Goal: Transaction & Acquisition: Purchase product/service

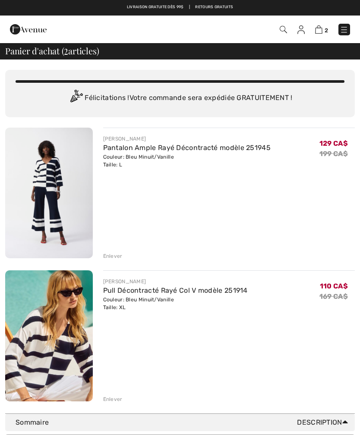
click at [113, 253] on div "Enlever" at bounding box center [112, 256] width 19 height 8
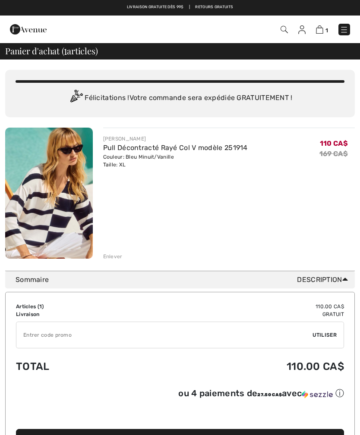
click at [116, 254] on div "Enlever" at bounding box center [112, 257] width 19 height 8
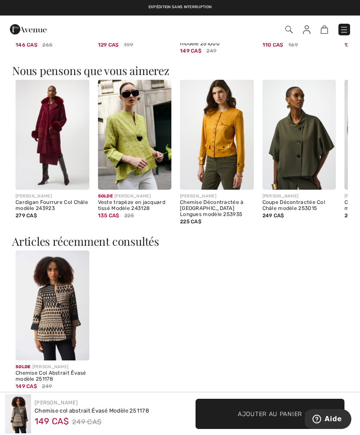
scroll to position [899, 0]
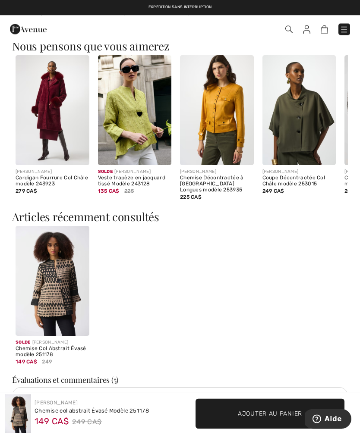
click at [57, 268] on img at bounding box center [53, 281] width 74 height 110
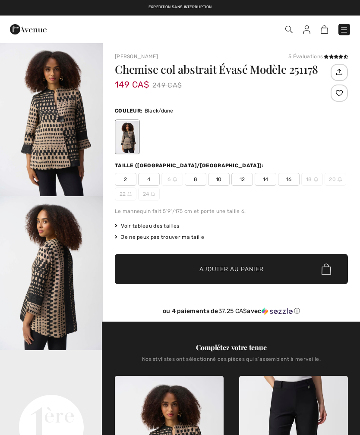
checkbox input "true"
click at [292, 180] on span "16" at bounding box center [289, 179] width 22 height 13
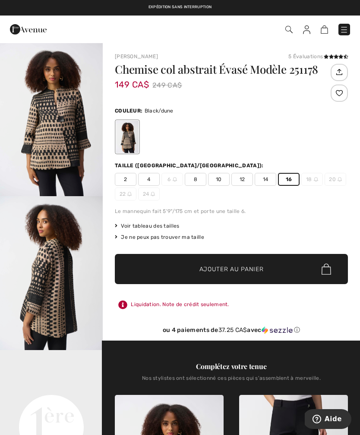
click at [252, 267] on span "Ajouter au panier" at bounding box center [231, 269] width 64 height 9
click at [246, 274] on span "✔ Ajouté au panier Ajouter au panier" at bounding box center [231, 269] width 233 height 30
click at [322, 31] on img at bounding box center [318, 29] width 7 height 8
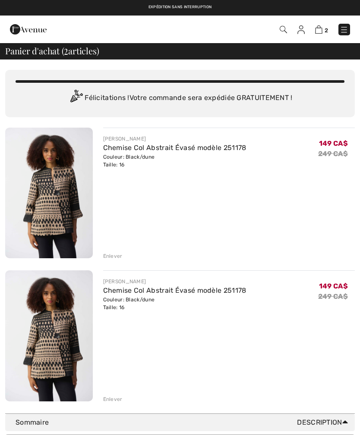
click at [116, 256] on div "Enlever" at bounding box center [112, 256] width 19 height 8
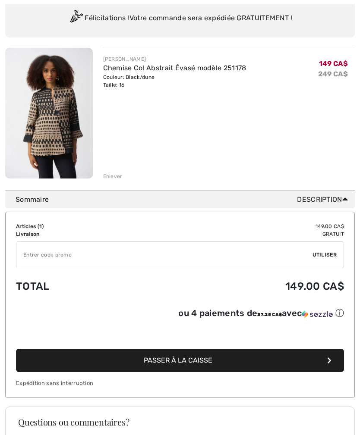
scroll to position [83, 0]
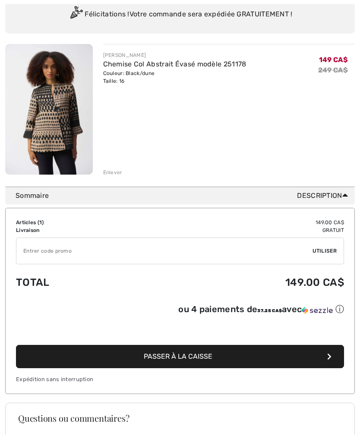
click at [43, 254] on input "TEXT" at bounding box center [164, 252] width 296 height 26
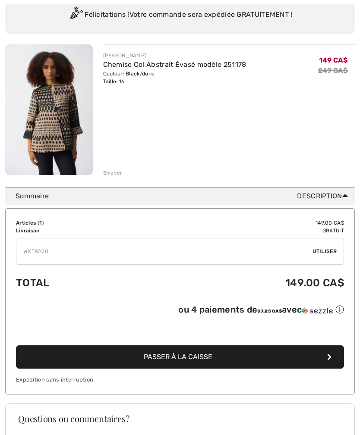
click at [327, 243] on div "✔ Utiliser Enlever" at bounding box center [180, 251] width 328 height 27
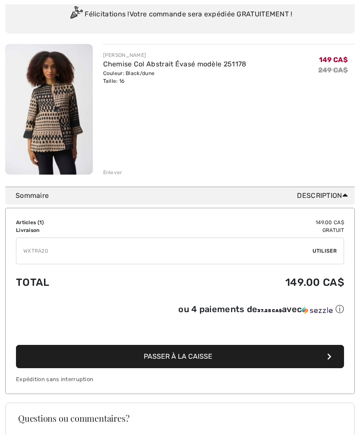
click at [322, 252] on span "Utiliser" at bounding box center [324, 252] width 24 height 8
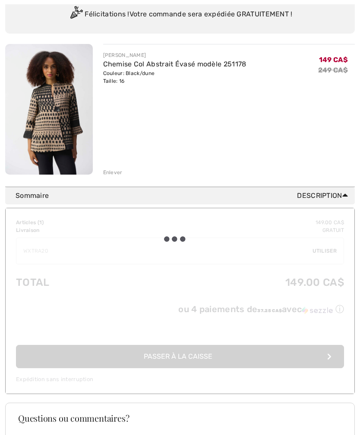
scroll to position [84, 0]
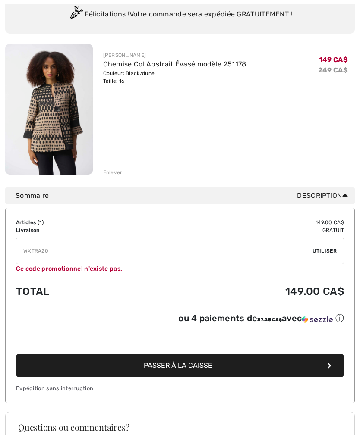
click at [57, 250] on input "TEXT" at bounding box center [164, 251] width 296 height 26
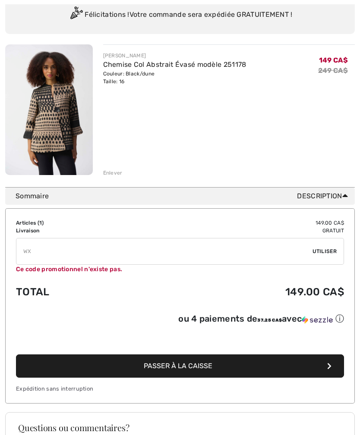
type input "W"
type input "EXTRA20"
click at [325, 250] on span "Utiliser" at bounding box center [324, 252] width 24 height 8
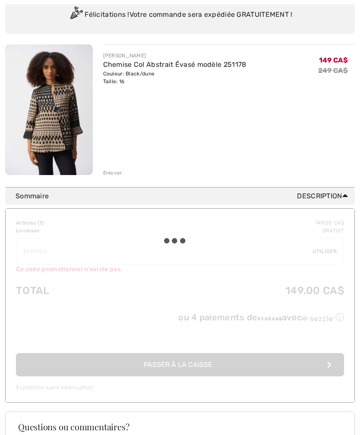
scroll to position [84, 0]
